Goal: Communication & Community: Answer question/provide support

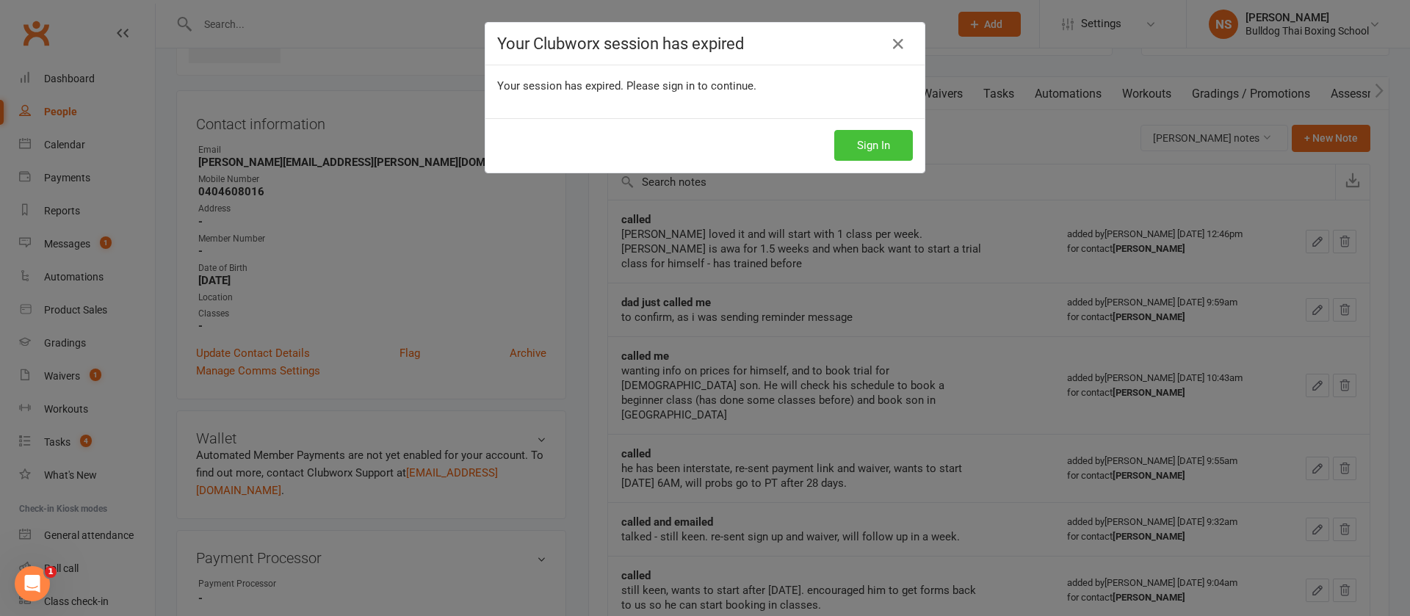
click at [886, 144] on button "Sign In" at bounding box center [873, 145] width 79 height 31
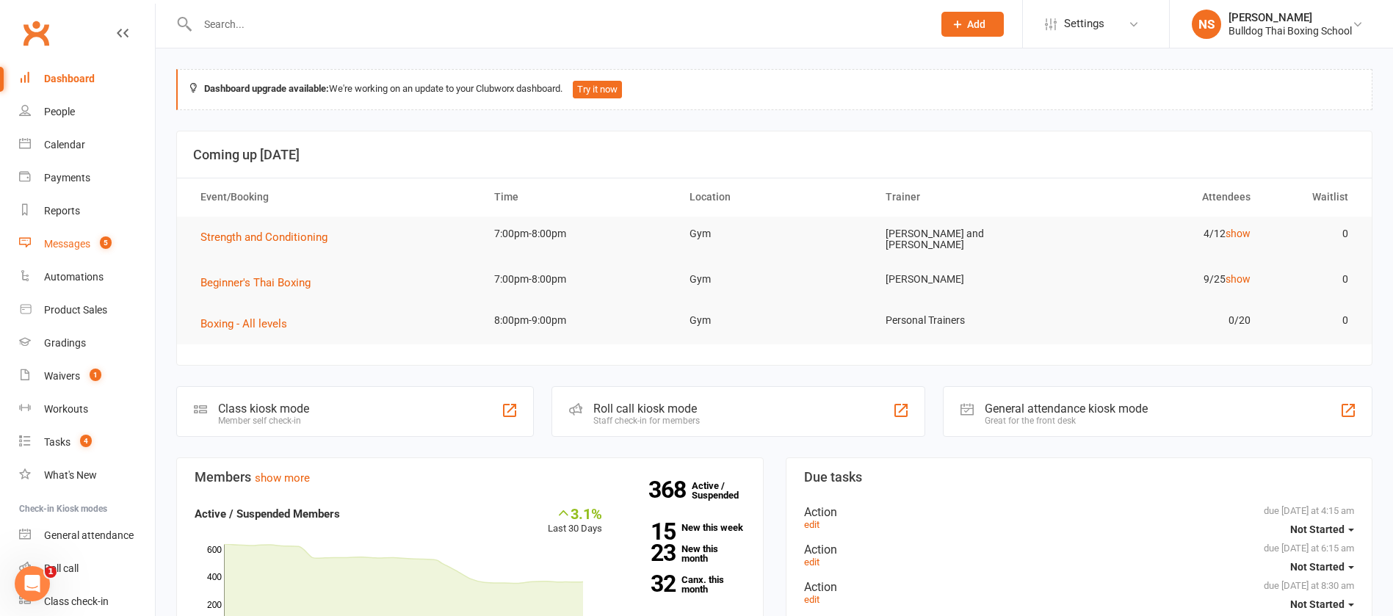
click at [58, 247] on div "Messages" at bounding box center [67, 244] width 46 height 12
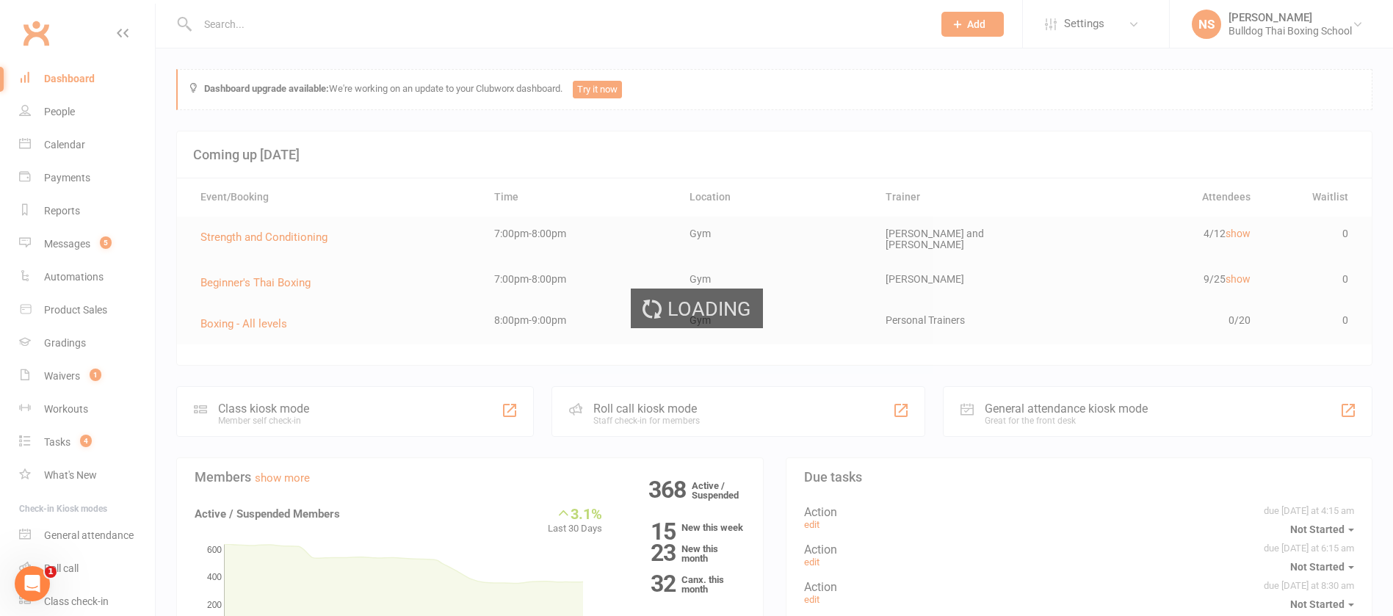
click at [73, 248] on div "Loading" at bounding box center [696, 308] width 1393 height 616
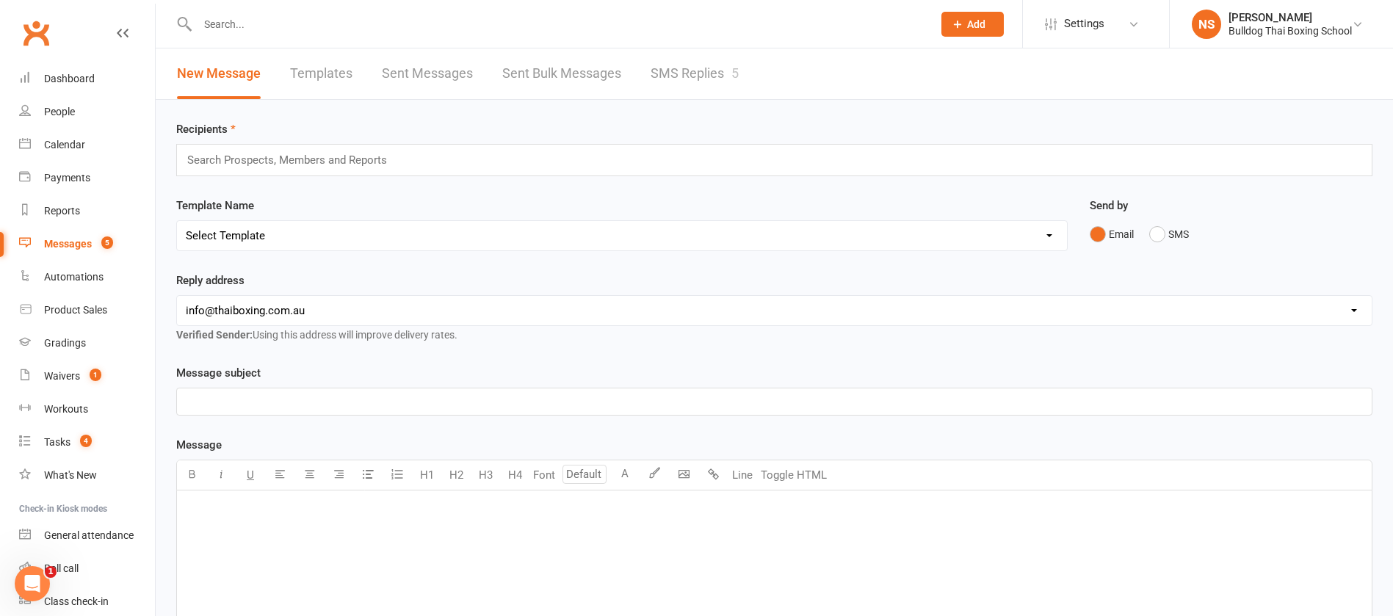
click at [709, 72] on link "SMS Replies 5" at bounding box center [695, 73] width 88 height 51
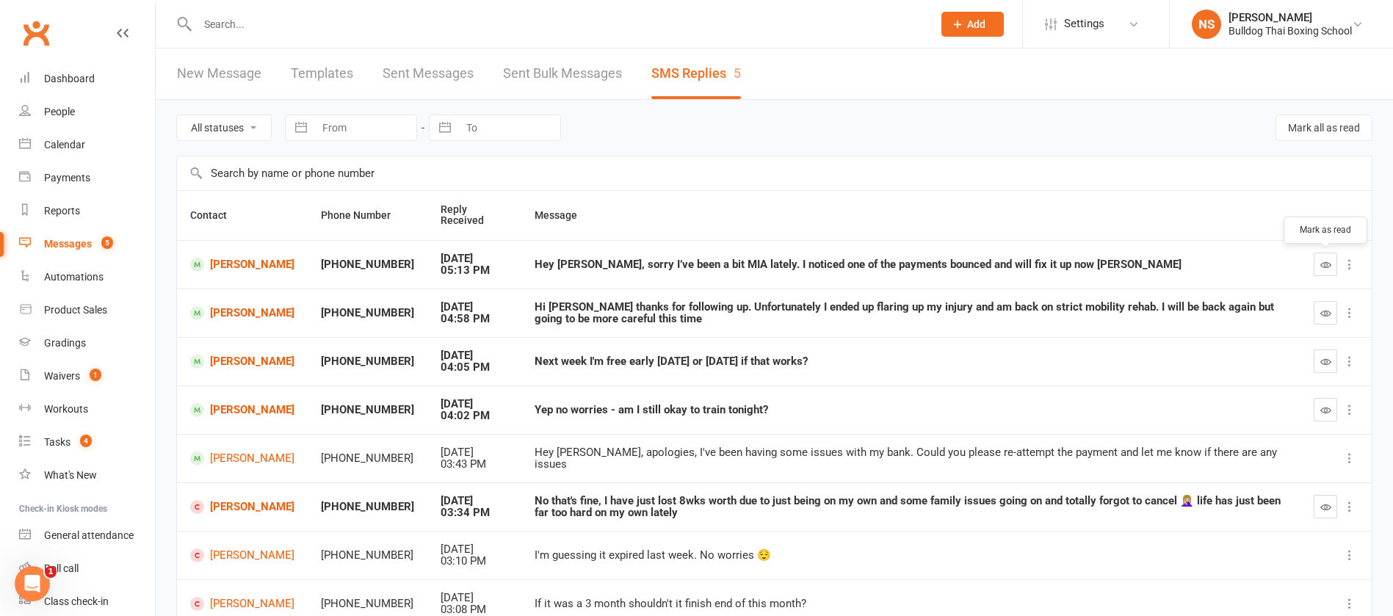
click at [1327, 267] on icon "button" at bounding box center [1326, 264] width 11 height 11
click at [1323, 313] on icon "button" at bounding box center [1326, 313] width 11 height 11
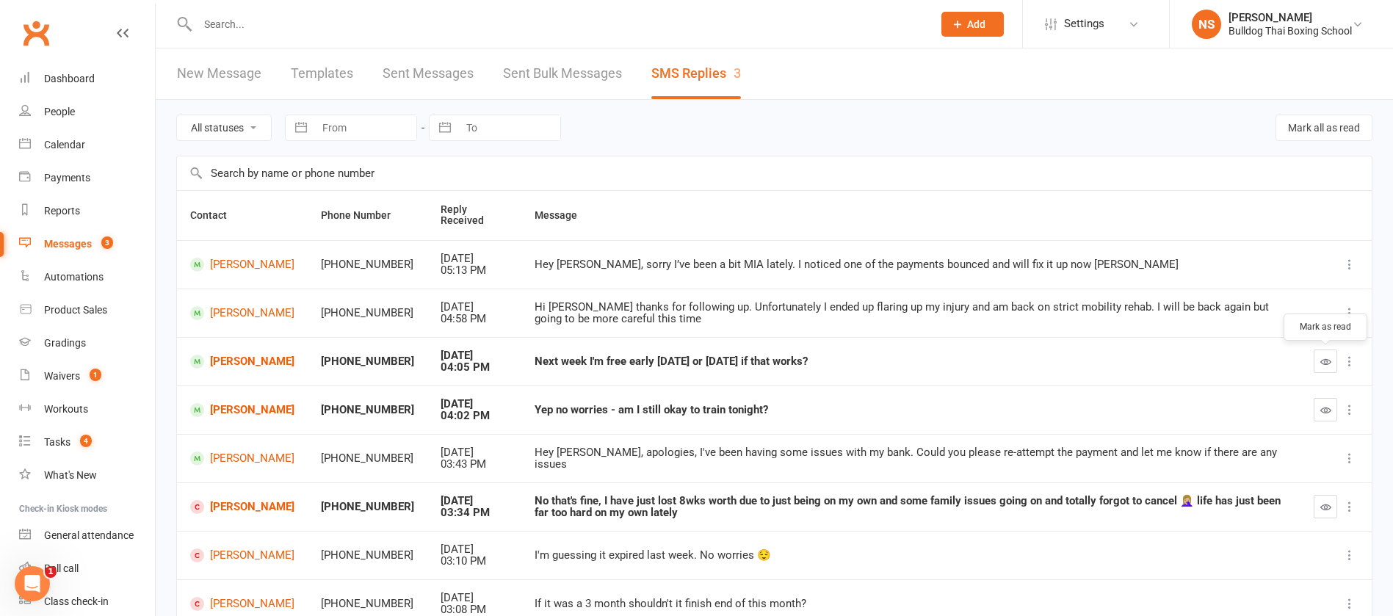
click at [1326, 357] on icon "button" at bounding box center [1326, 361] width 11 height 11
click at [1329, 406] on icon "button" at bounding box center [1326, 410] width 11 height 11
